Goal: Information Seeking & Learning: Learn about a topic

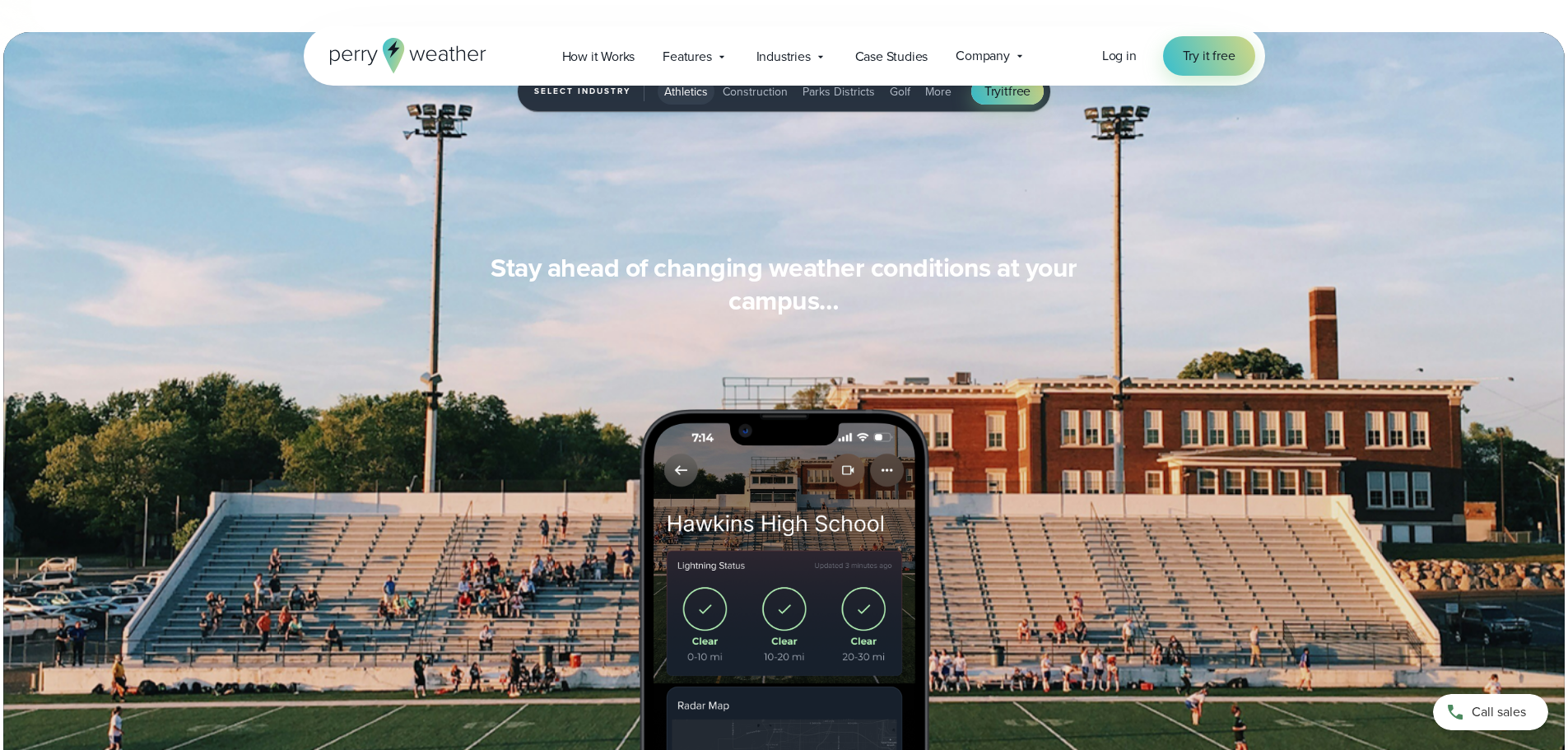
scroll to position [1318, 0]
